Goal: Transaction & Acquisition: Obtain resource

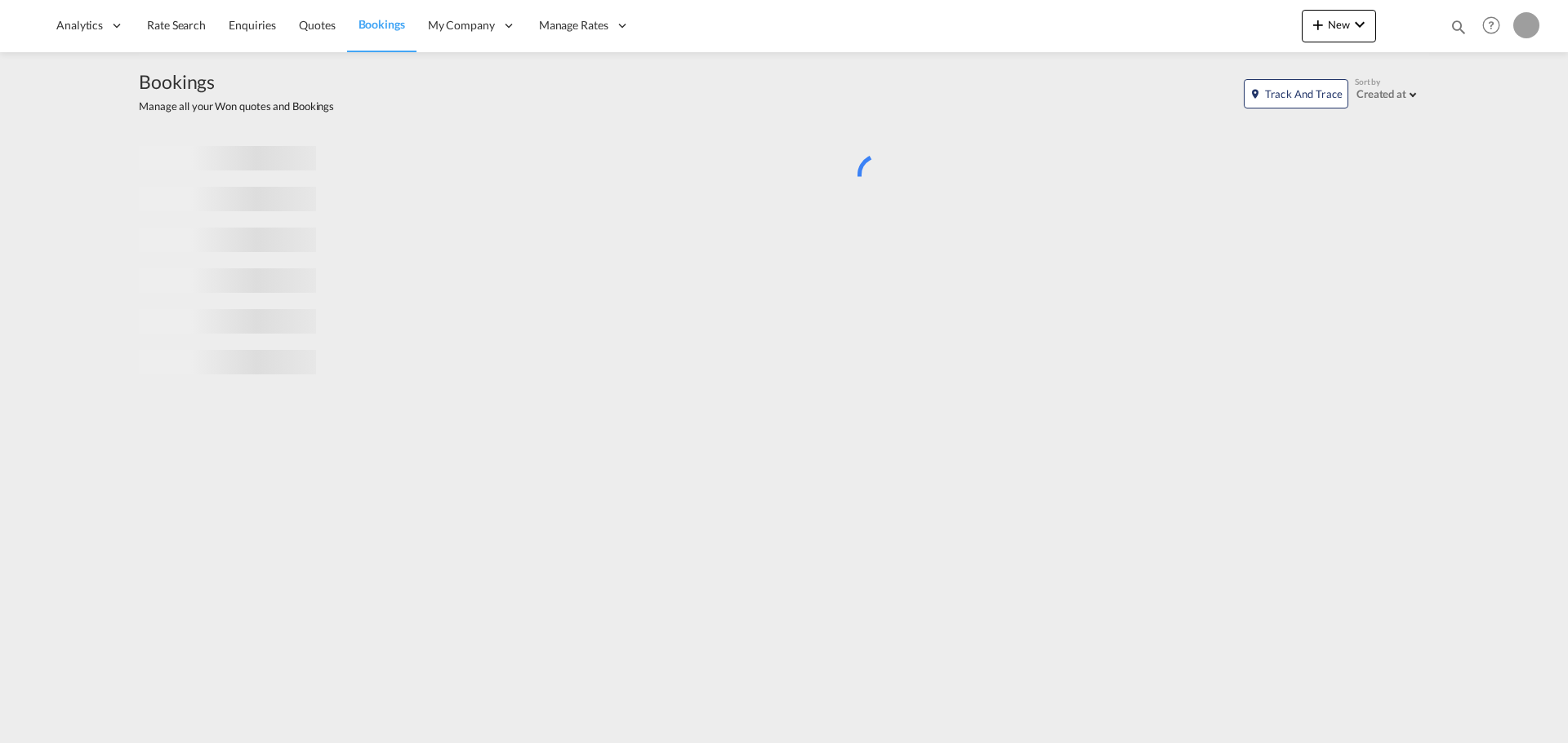
click at [1459, 34] on md-icon "icon-magnify" at bounding box center [1458, 26] width 18 height 18
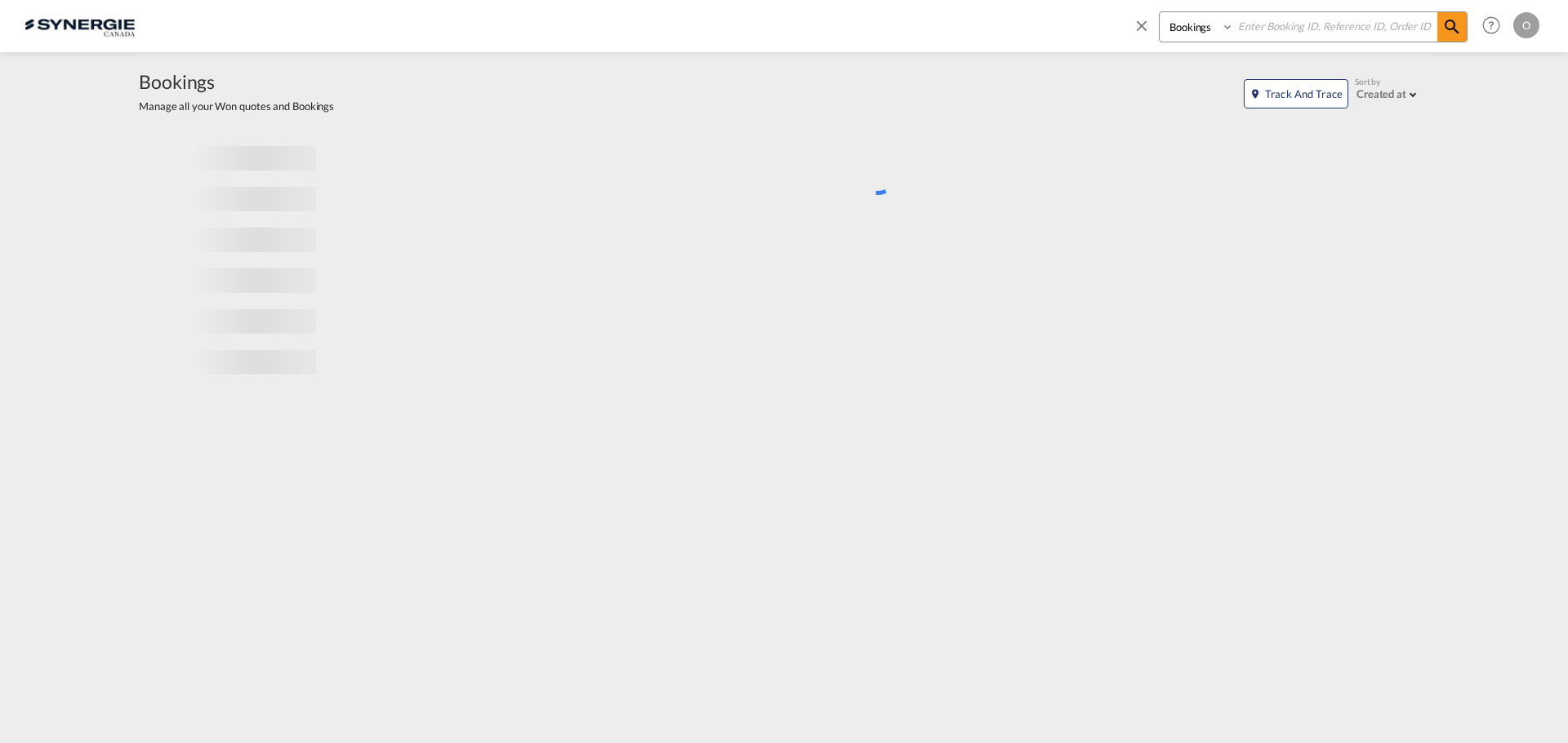
click at [1210, 37] on select "Bookings Quotes Enquiries" at bounding box center [1198, 26] width 78 height 30
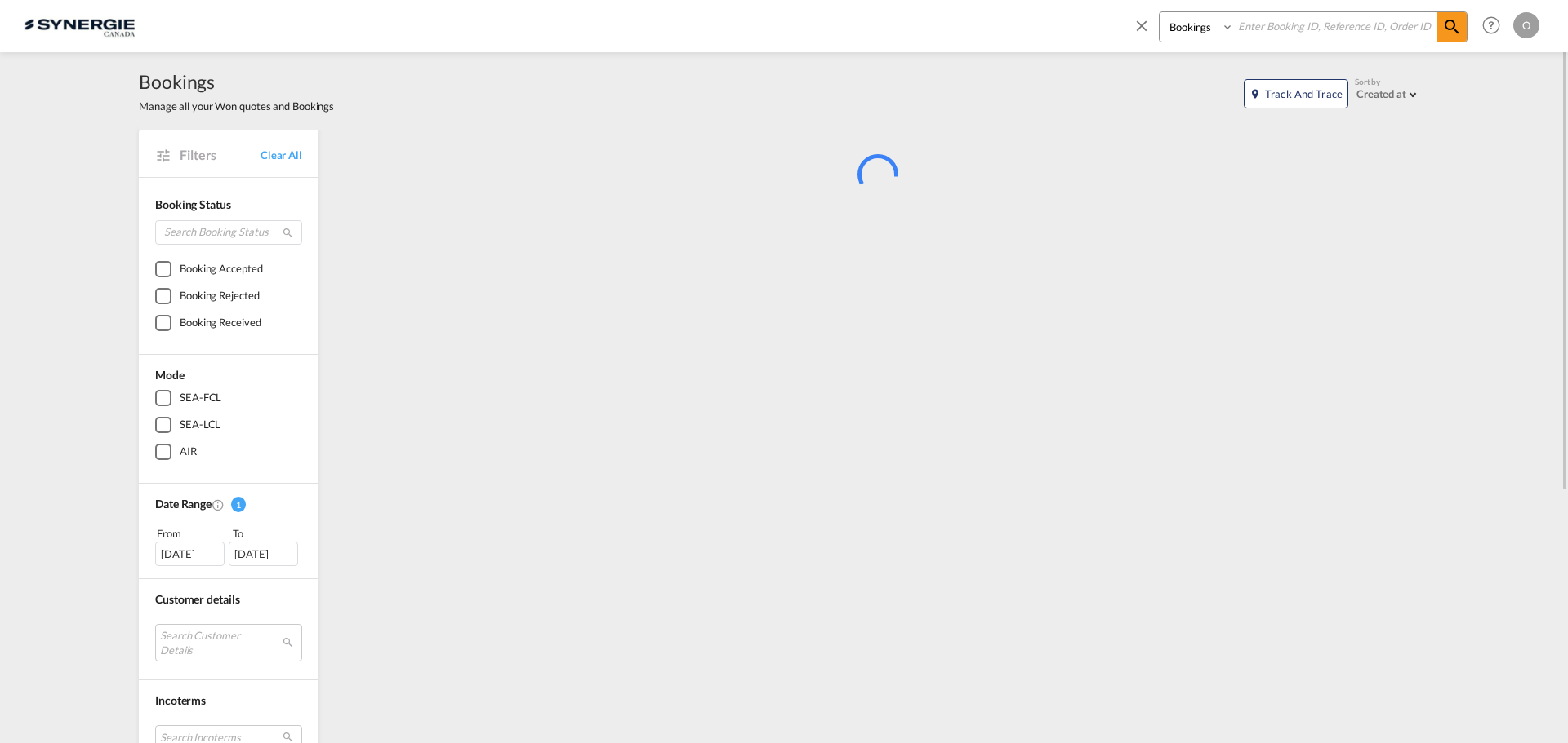
select select "Quotes"
click at [1160, 12] on select "Bookings Quotes Enquiries" at bounding box center [1198, 26] width 78 height 30
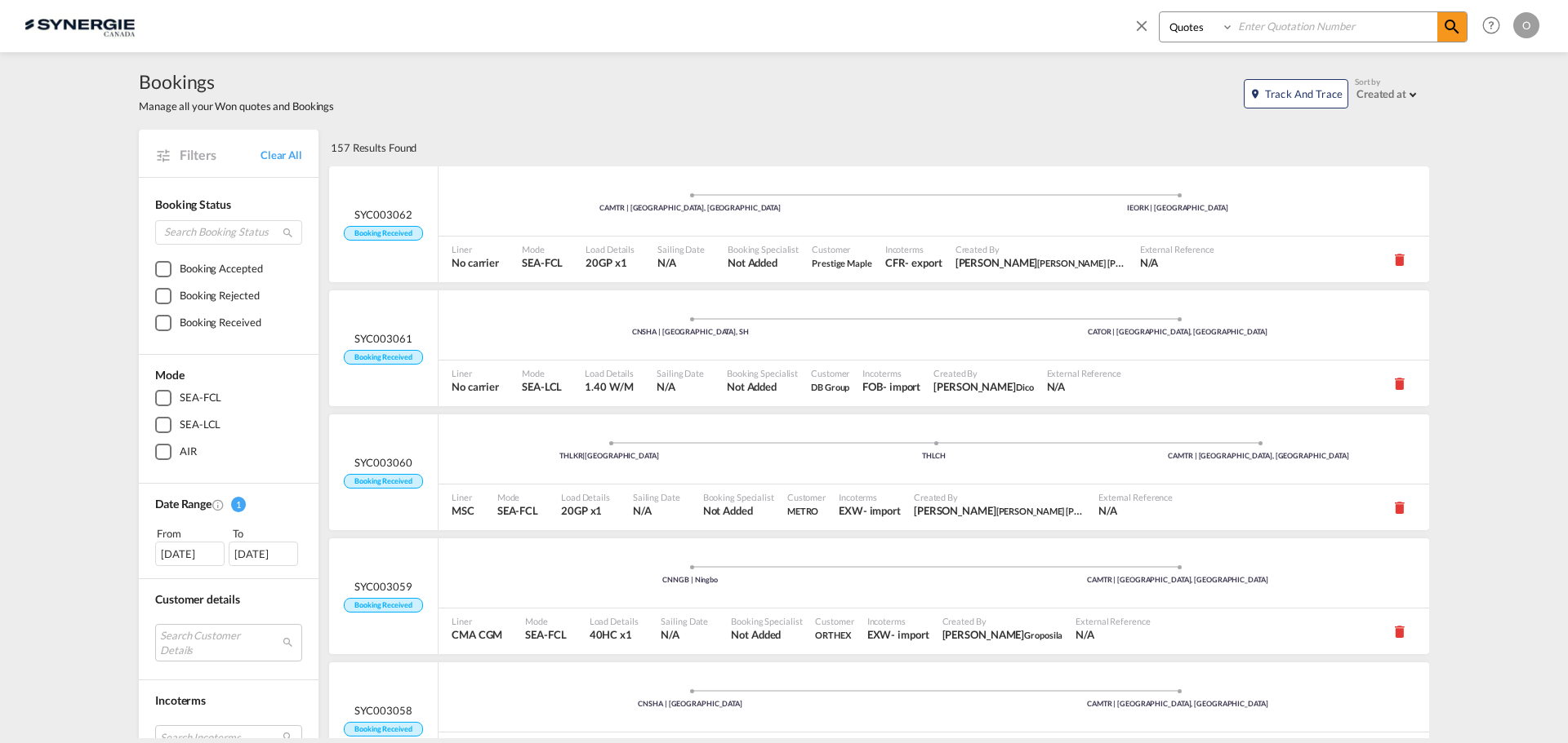
click at [1279, 28] on input at bounding box center [1335, 26] width 203 height 29
paste input "SYC000014579"
type input "SYC000014579"
click at [1444, 31] on md-icon "icon-magnify" at bounding box center [1451, 26] width 19 height 19
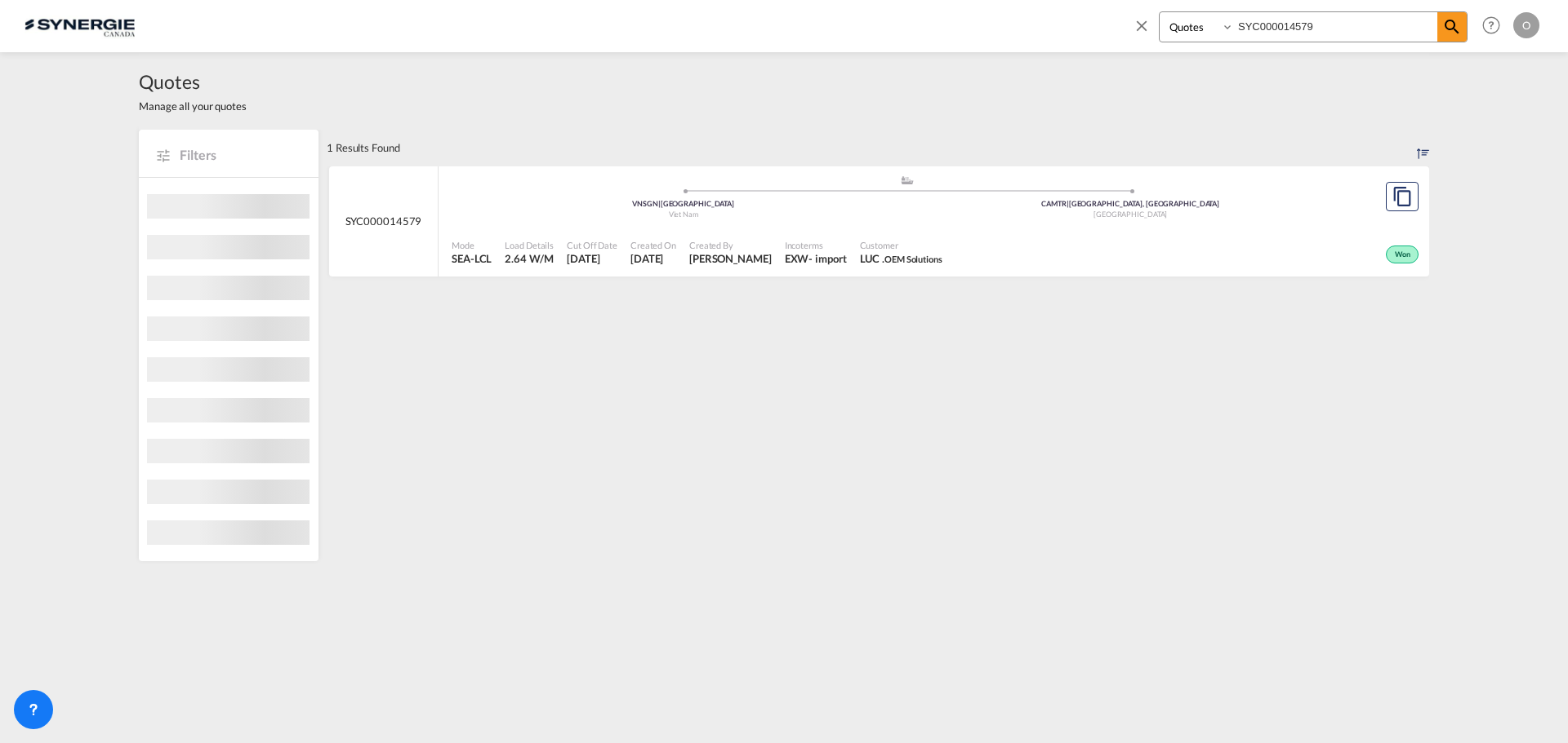
click at [643, 260] on span "[DATE]" at bounding box center [653, 258] width 46 height 14
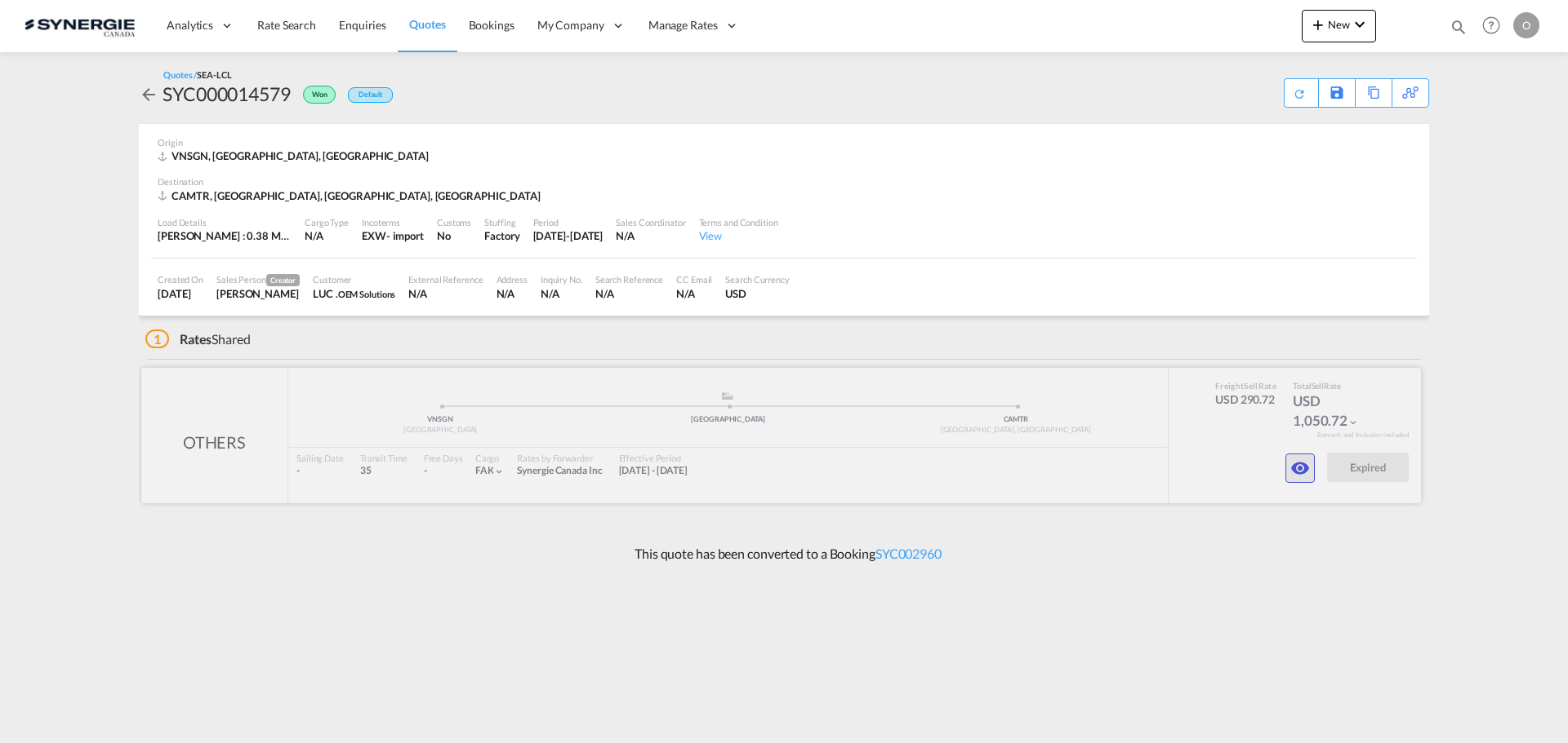
click at [1295, 462] on md-icon "icon-eye" at bounding box center [1299, 468] width 19 height 19
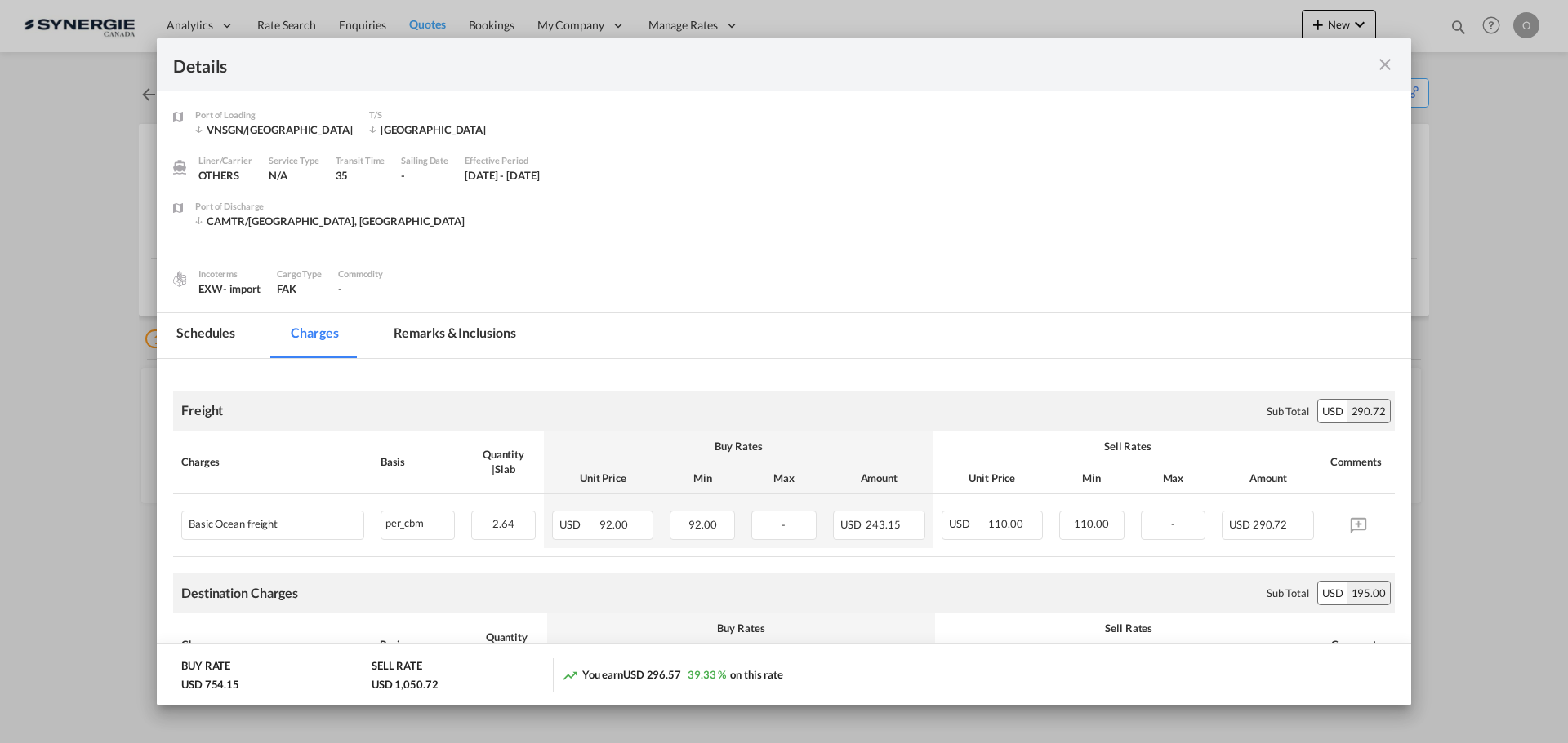
click at [1385, 60] on md-icon "icon-close fg-AAA8AD m-0 cursor" at bounding box center [1384, 64] width 19 height 19
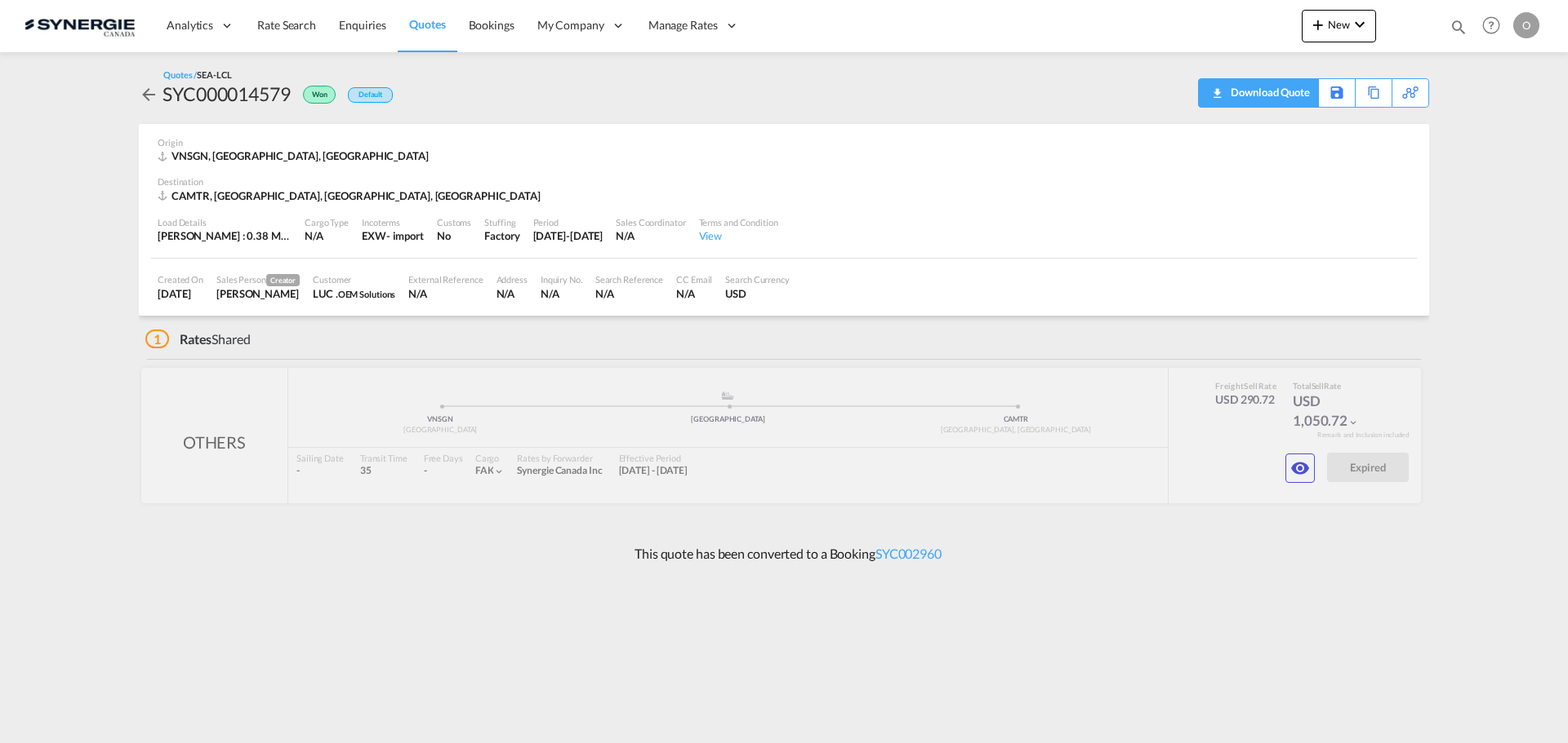
click at [1293, 99] on div "Download Quote" at bounding box center [1268, 92] width 83 height 26
